Goal: Task Accomplishment & Management: Complete application form

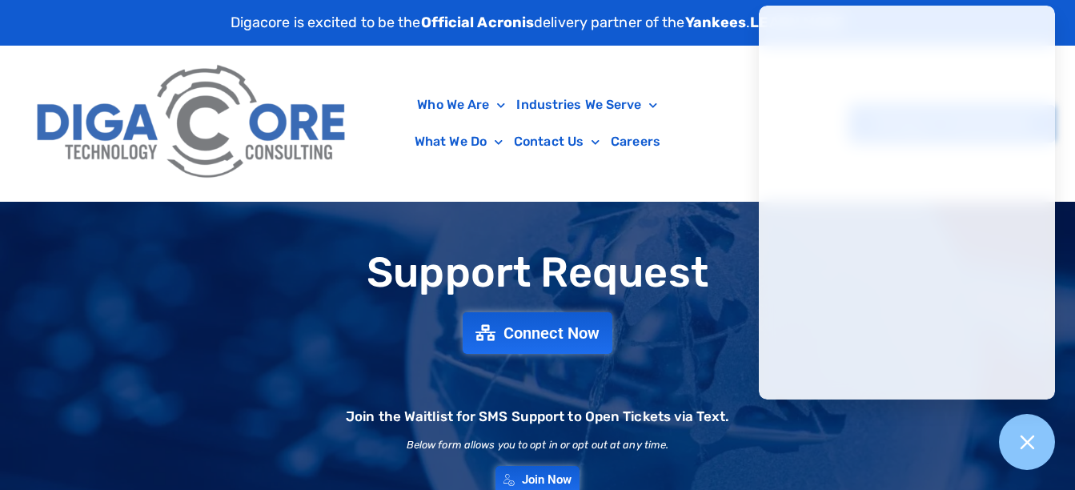
click at [376, 175] on div "Who We Are About Us Our Leadership Testimonials Blog Industries We Serve Health…" at bounding box center [537, 123] width 1035 height 155
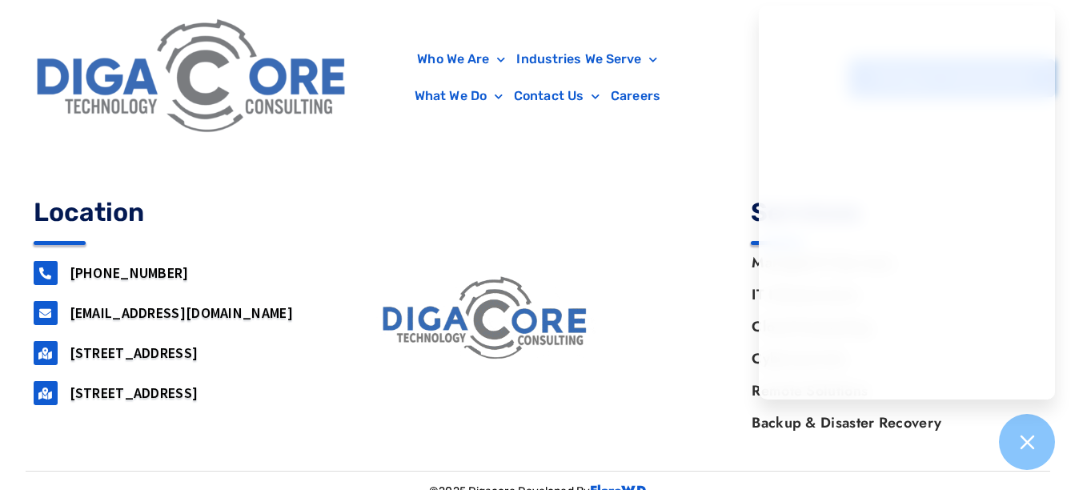
scroll to position [1679, 0]
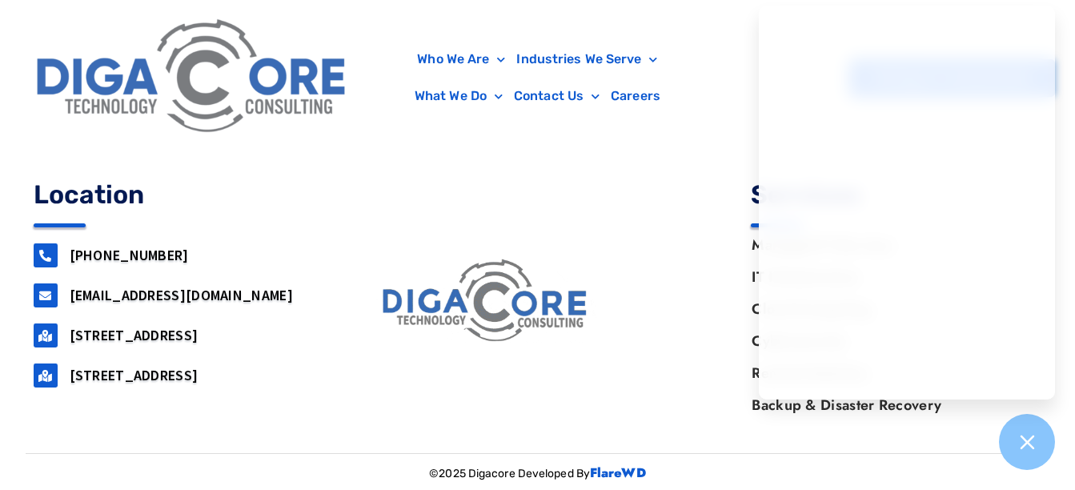
click at [198, 376] on link "[STREET_ADDRESS]" at bounding box center [134, 375] width 129 height 18
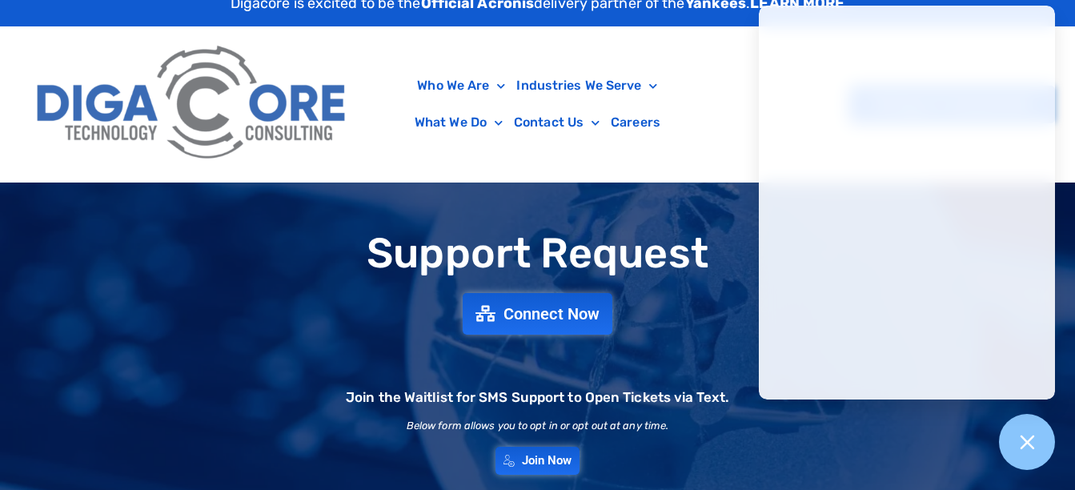
scroll to position [0, 0]
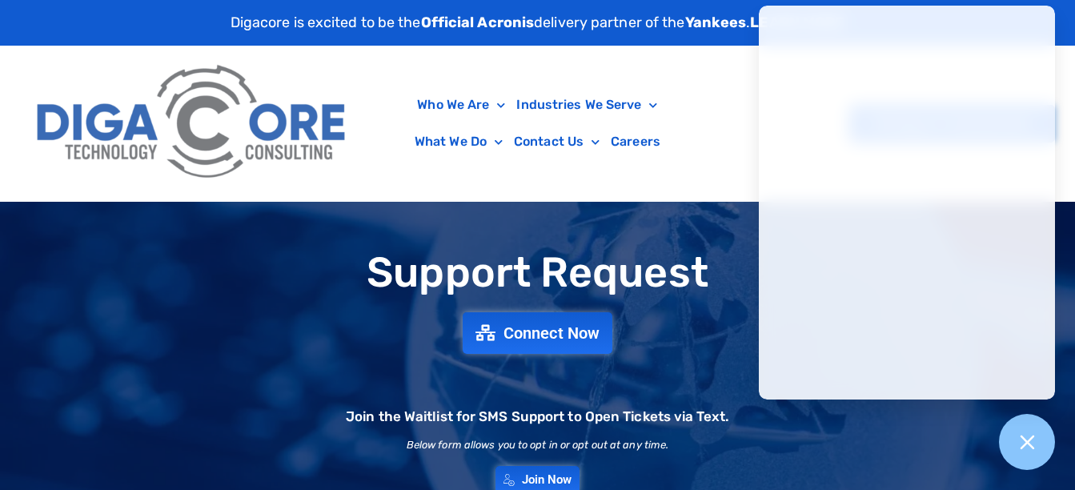
click at [598, 205] on div "Support Request Connect Now Join the Waitlist for SMS Support to Open Tickets v…" at bounding box center [537, 371] width 1075 height 339
click at [630, 189] on div "Who We Are About Us Our Leadership Testimonials Blog Industries We Serve Health…" at bounding box center [537, 123] width 1035 height 155
click at [728, 286] on h1 "Support Request" at bounding box center [537, 273] width 1059 height 46
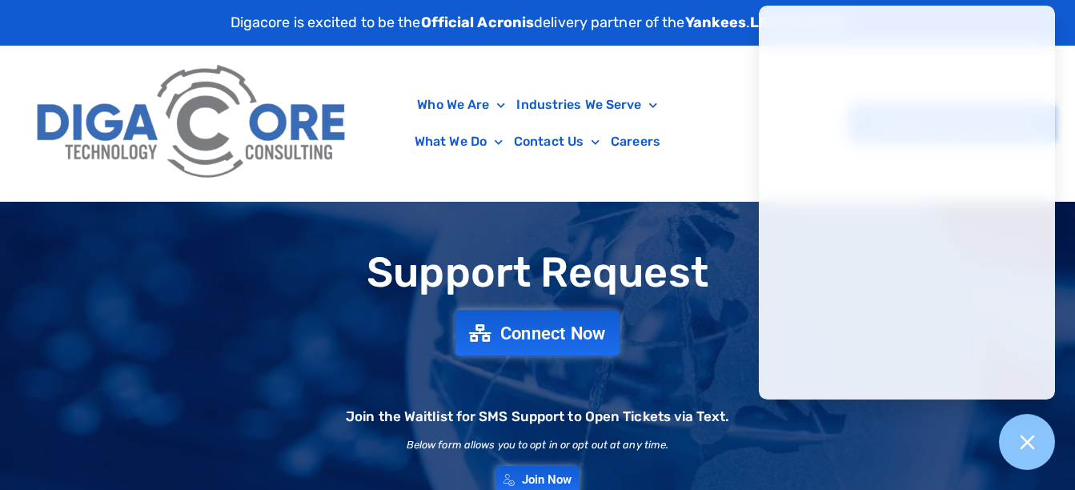
click at [475, 335] on icon at bounding box center [480, 333] width 22 height 18
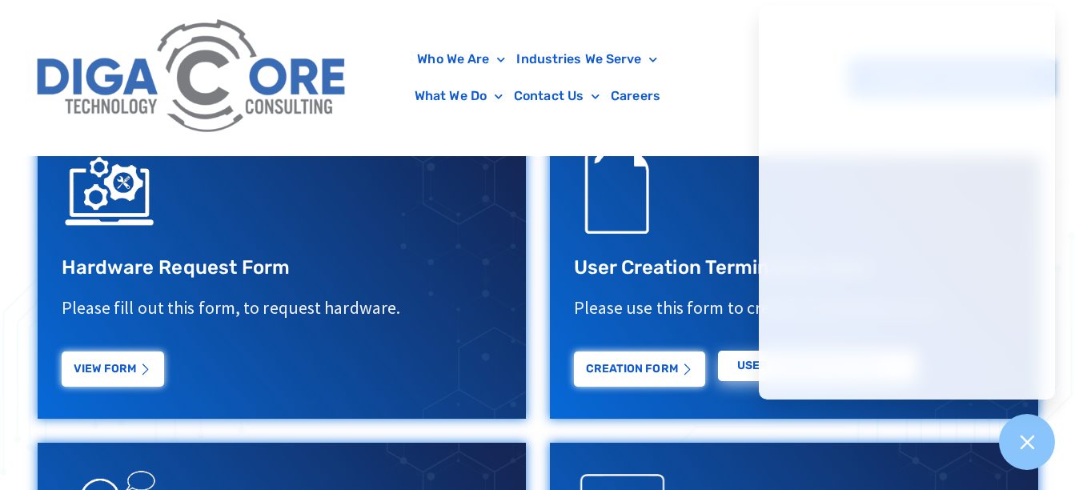
scroll to position [571, 0]
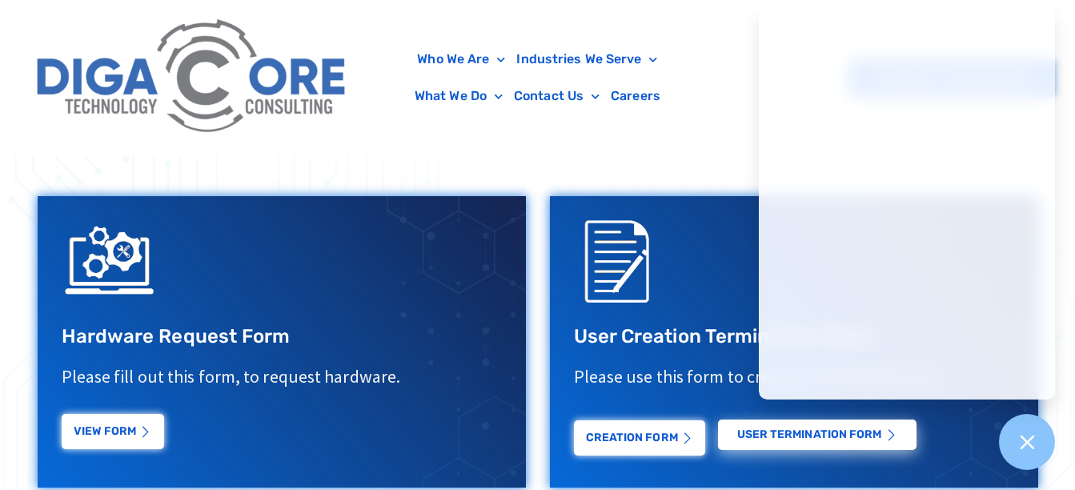
click at [140, 420] on link "View Form" at bounding box center [113, 431] width 102 height 35
click at [121, 419] on link "View Form" at bounding box center [113, 431] width 102 height 35
click at [97, 429] on link "View Form" at bounding box center [113, 431] width 102 height 35
